Goal: Transaction & Acquisition: Subscribe to service/newsletter

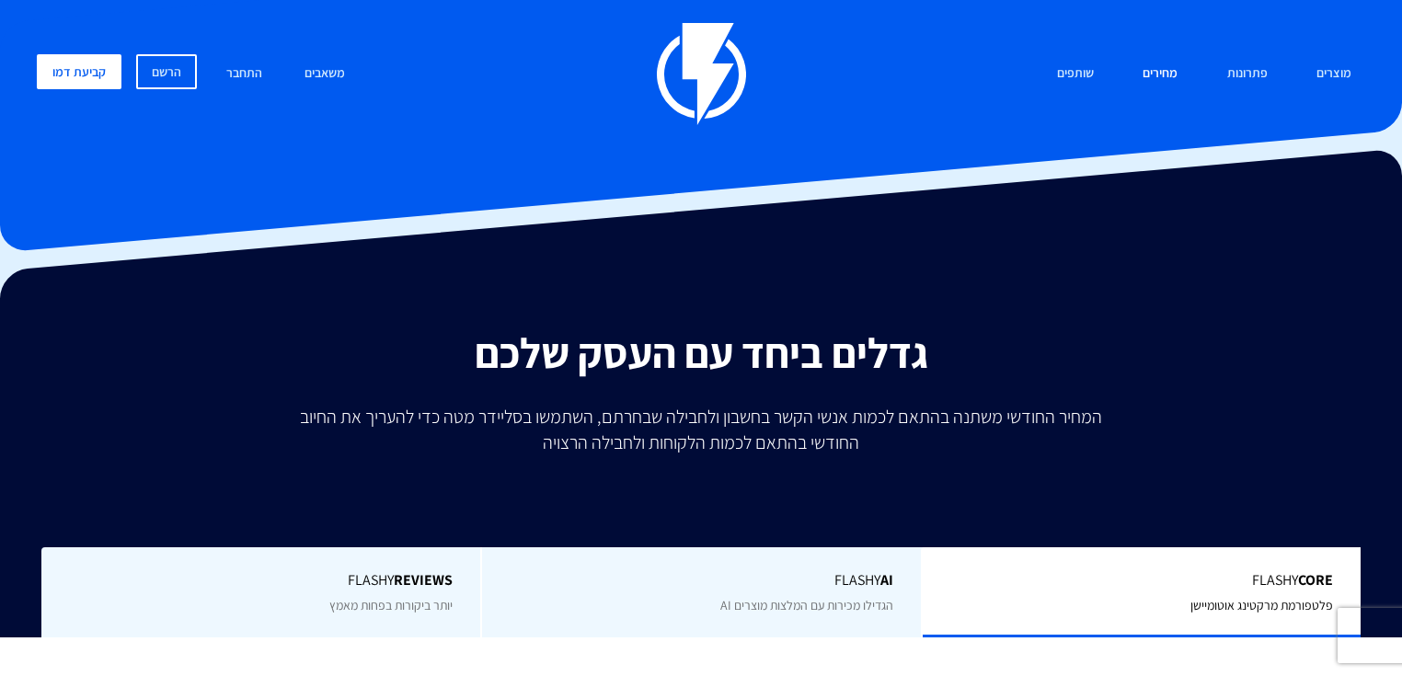
click at [1155, 76] on link "מחירים" at bounding box center [1160, 74] width 63 height 40
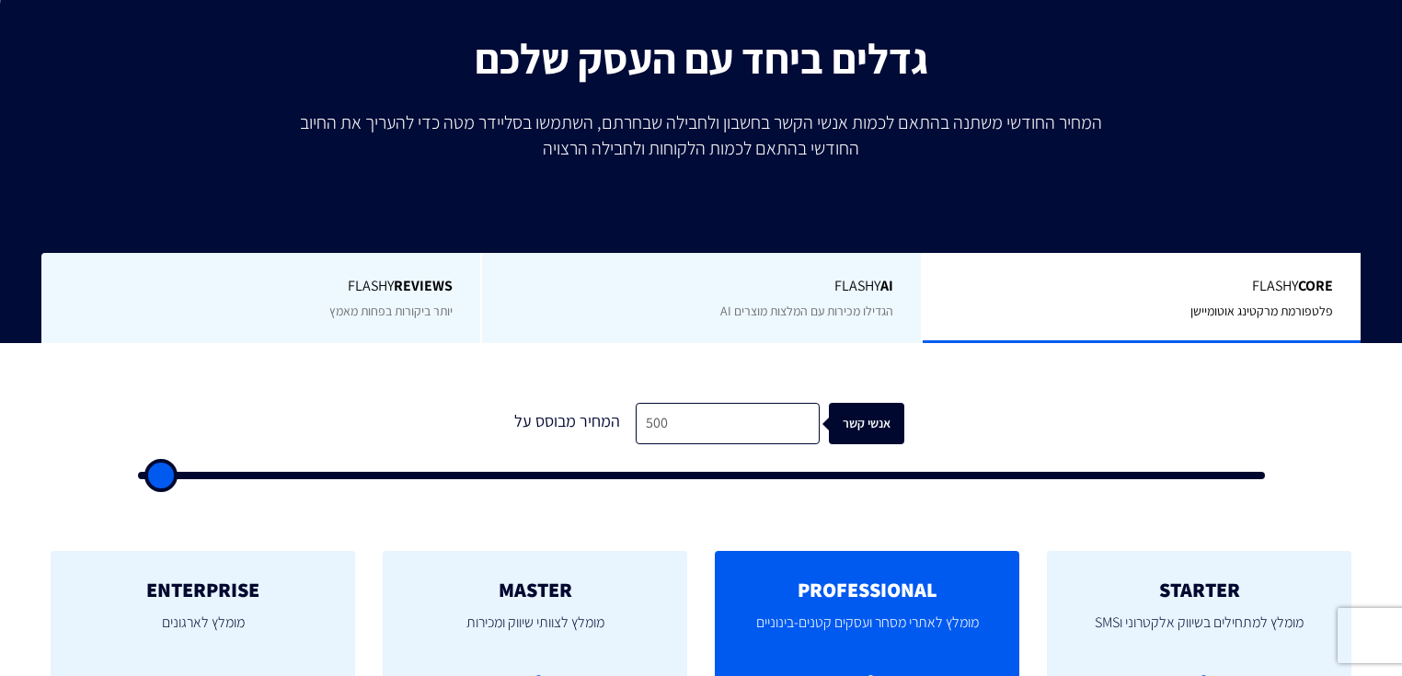
scroll to position [294, 0]
click at [734, 435] on input "500" at bounding box center [728, 423] width 184 height 41
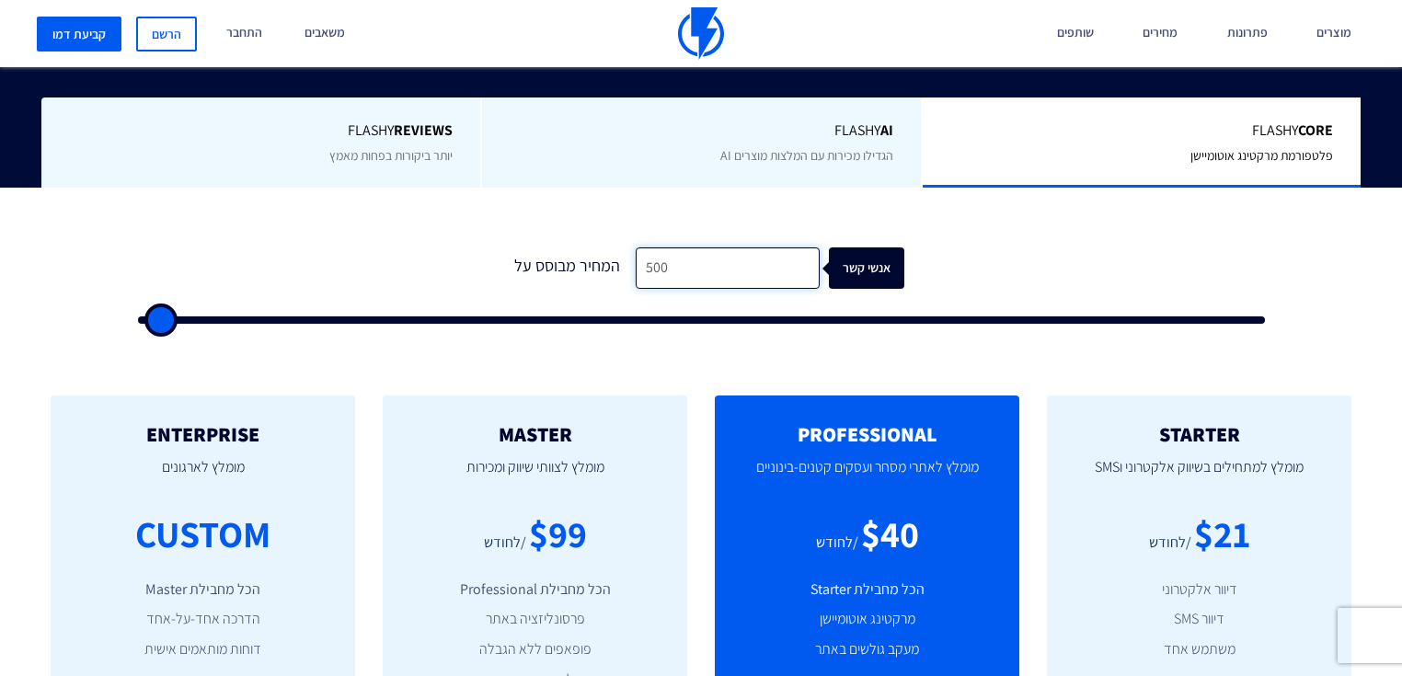
scroll to position [515, 0]
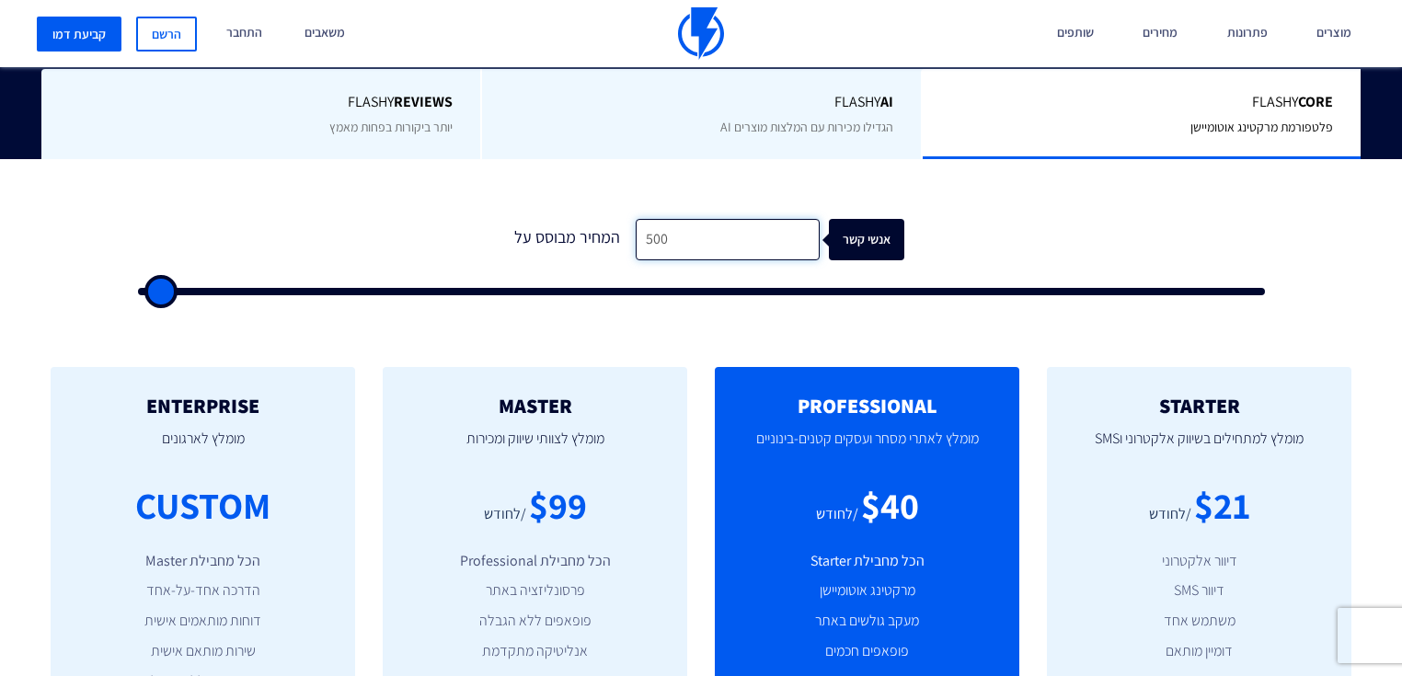
type input "9"
type input "500"
type input "90"
type input "500"
type input "900"
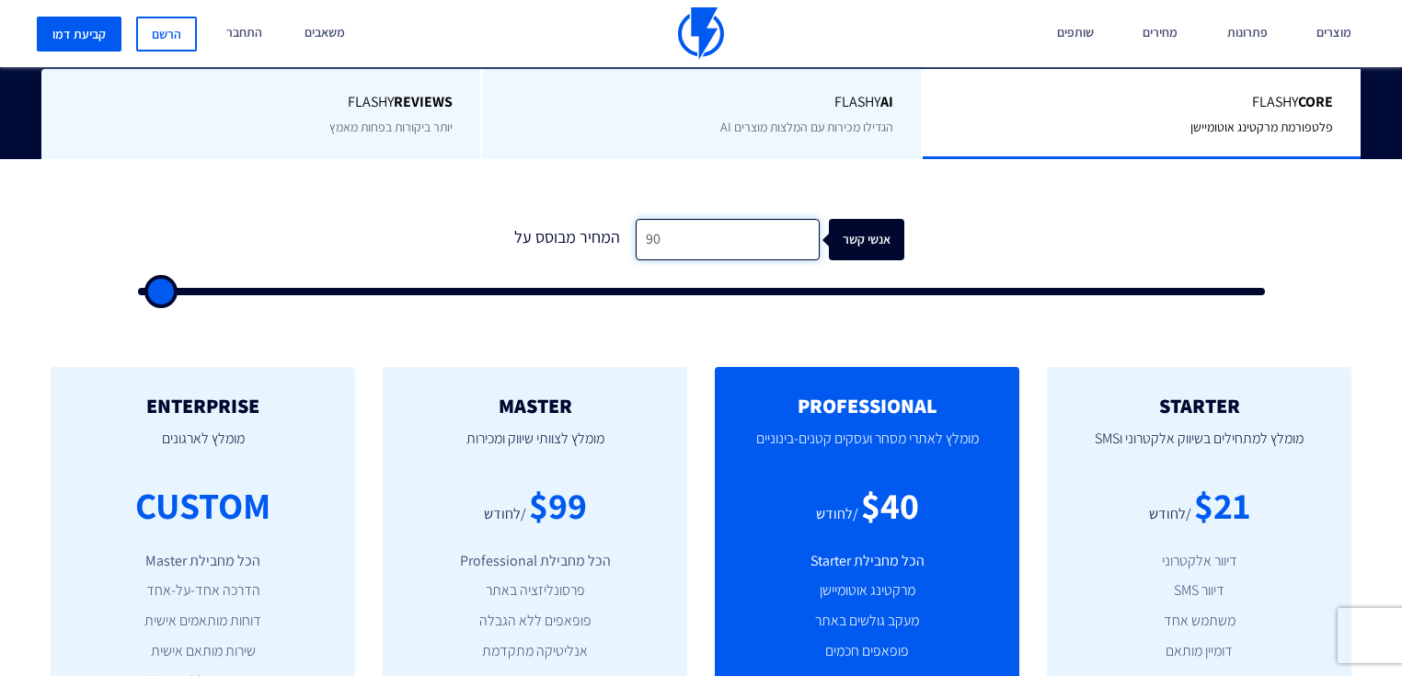
type input "1000"
type input "9,000"
type input "9000"
type input "9,000"
